Goal: Complete application form

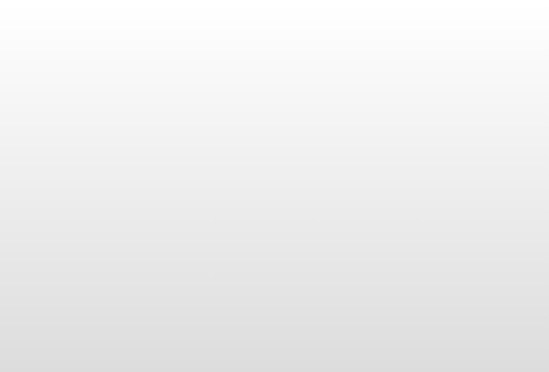
click at [37, 115] on body at bounding box center [274, 186] width 549 height 372
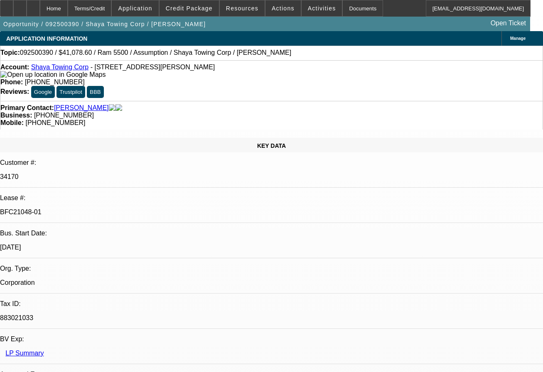
select select "0"
select select "2"
select select "0.1"
select select "0"
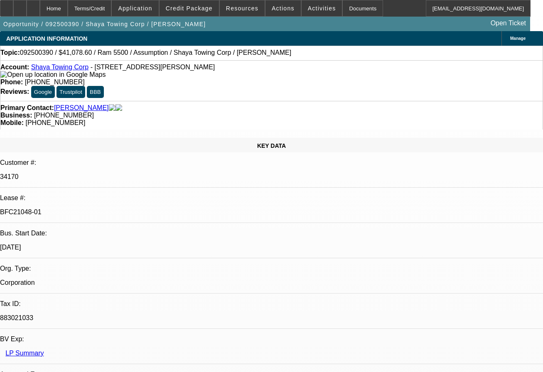
select select "0.1"
select select "1"
select select "2"
select select "4"
select select "1"
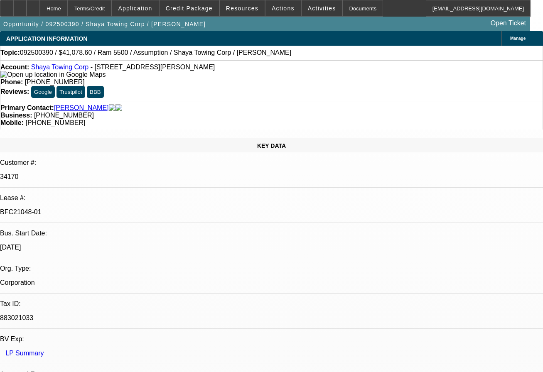
select select "1"
select select "4"
click at [343, 10] on div "Documents" at bounding box center [362, 8] width 41 height 17
click at [220, 26] on div "Opportunity / 092500390 / Shaya Towing Corp / [PERSON_NAME] Open Ticket" at bounding box center [265, 24] width 530 height 15
